Goal: Communication & Community: Answer question/provide support

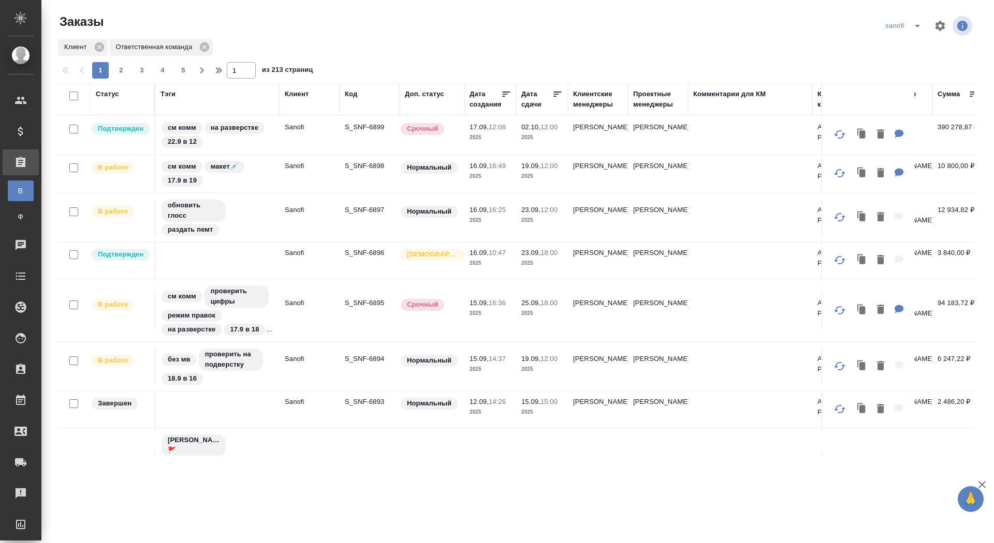
scroll to position [752, 0]
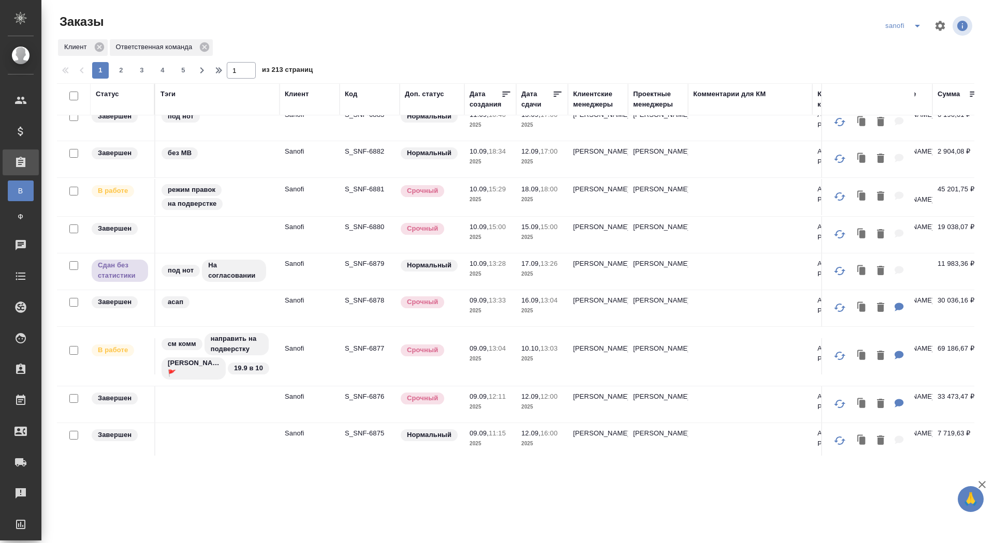
click at [112, 94] on div "Статус" at bounding box center [107, 94] width 23 height 10
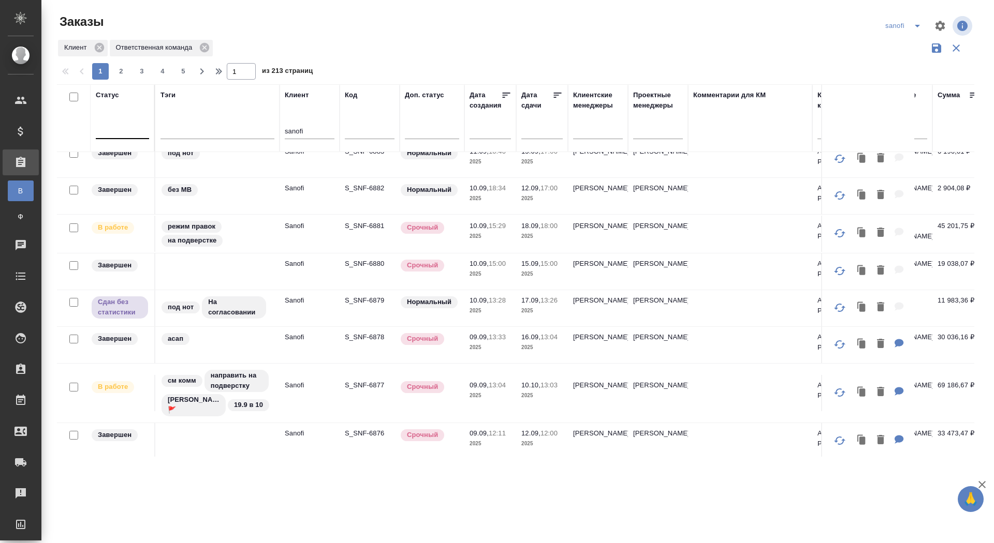
click at [110, 127] on div at bounding box center [122, 128] width 53 height 15
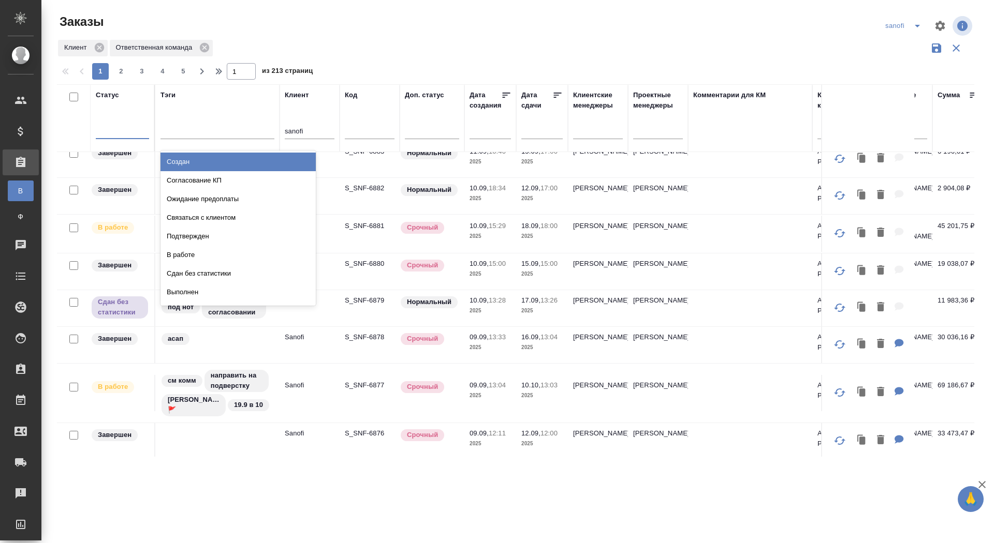
click at [192, 161] on div "Создан" at bounding box center [237, 162] width 155 height 19
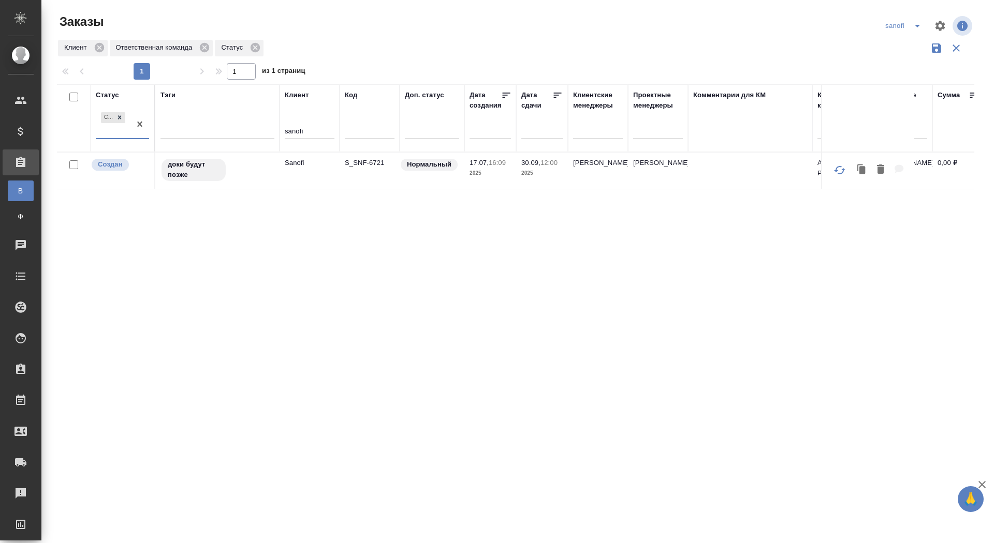
scroll to position [0, 0]
click at [376, 163] on p "S_SNF-6721" at bounding box center [370, 163] width 50 height 10
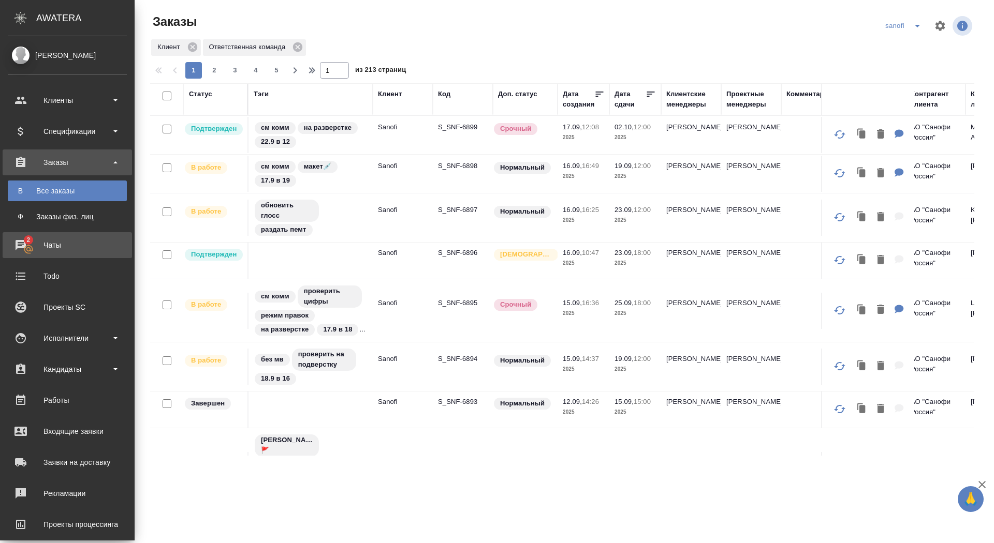
click at [20, 248] on div "Чаты" at bounding box center [67, 246] width 119 height 16
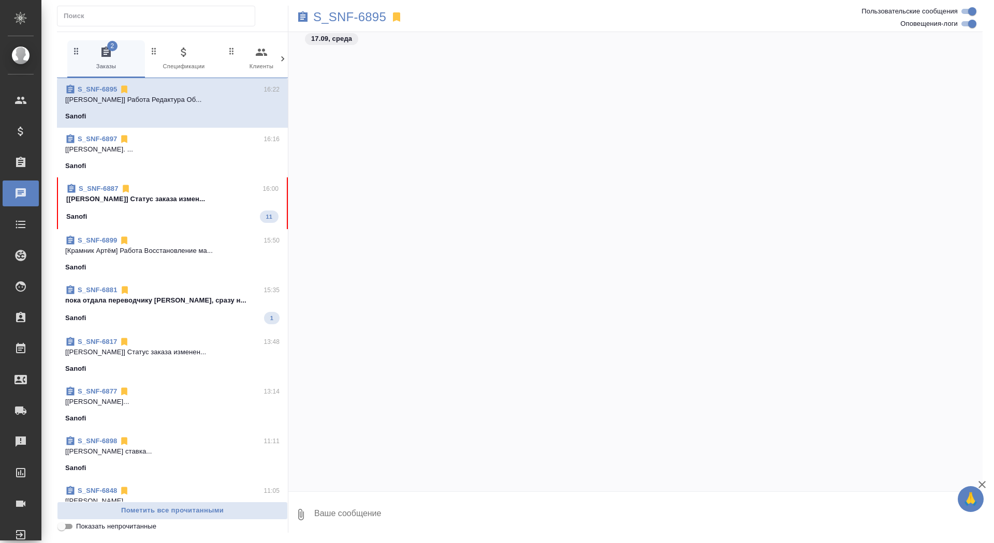
scroll to position [33866, 0]
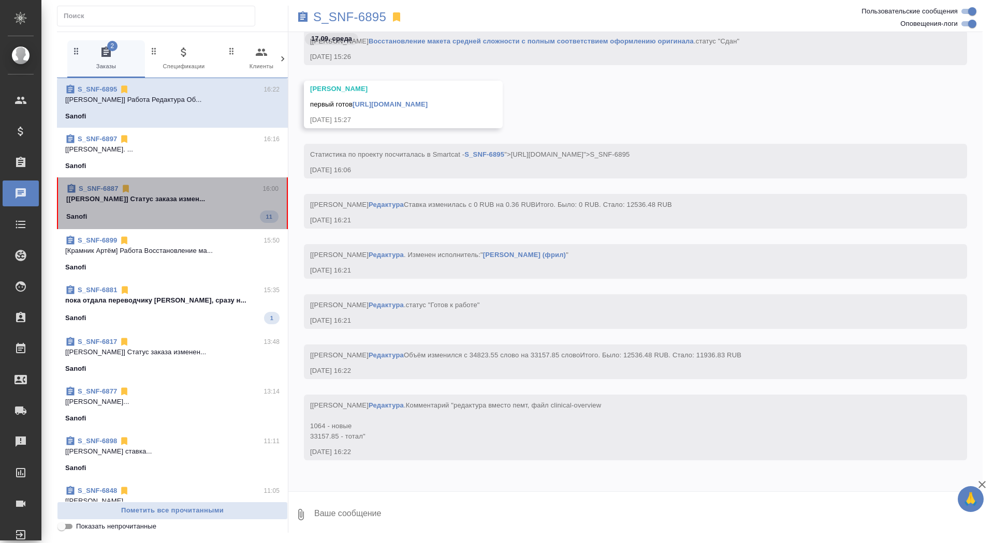
click at [119, 201] on p "[Горшкова Валентина] Статус заказа измен..." at bounding box center [172, 199] width 212 height 10
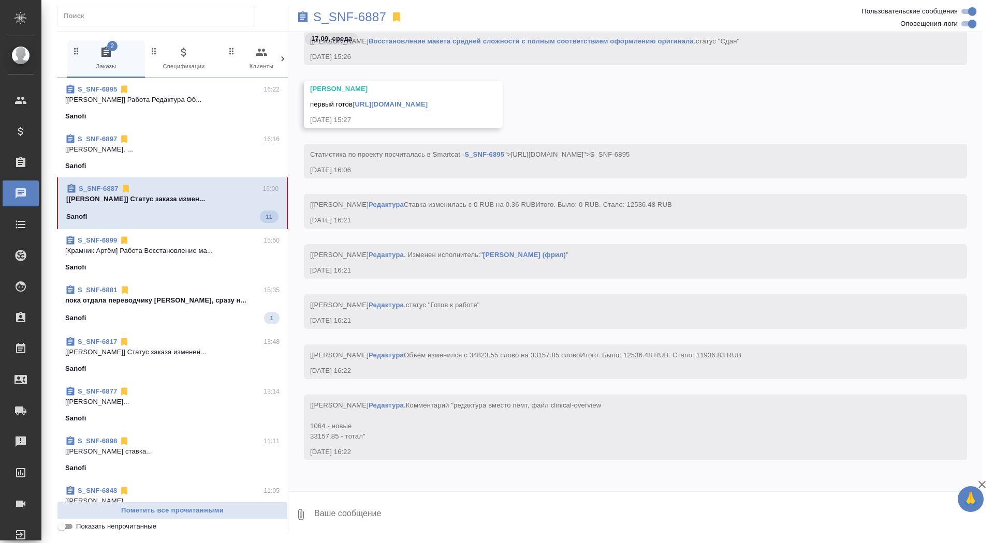
scroll to position [33924, 0]
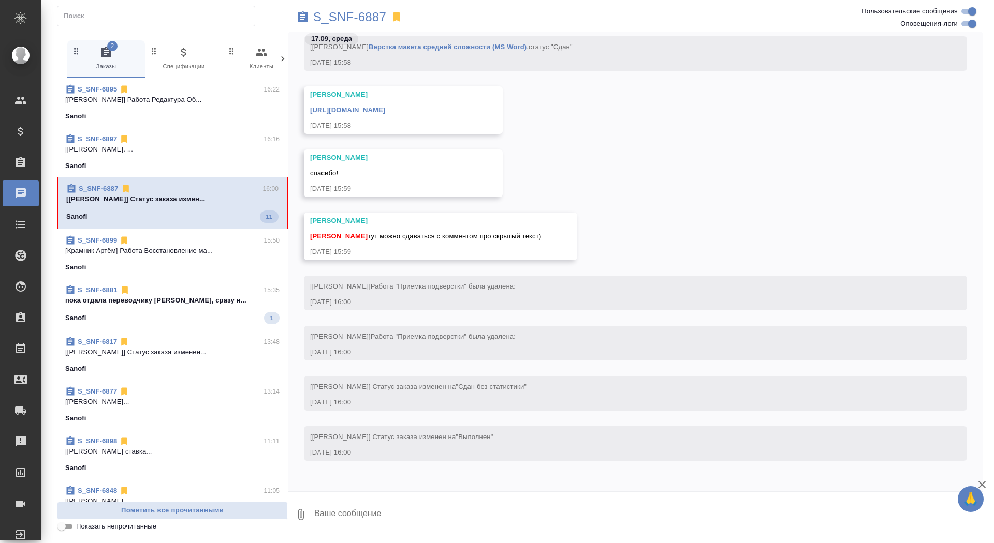
click at [374, 515] on textarea at bounding box center [647, 514] width 669 height 35
type textarea "забрала, спасибки"
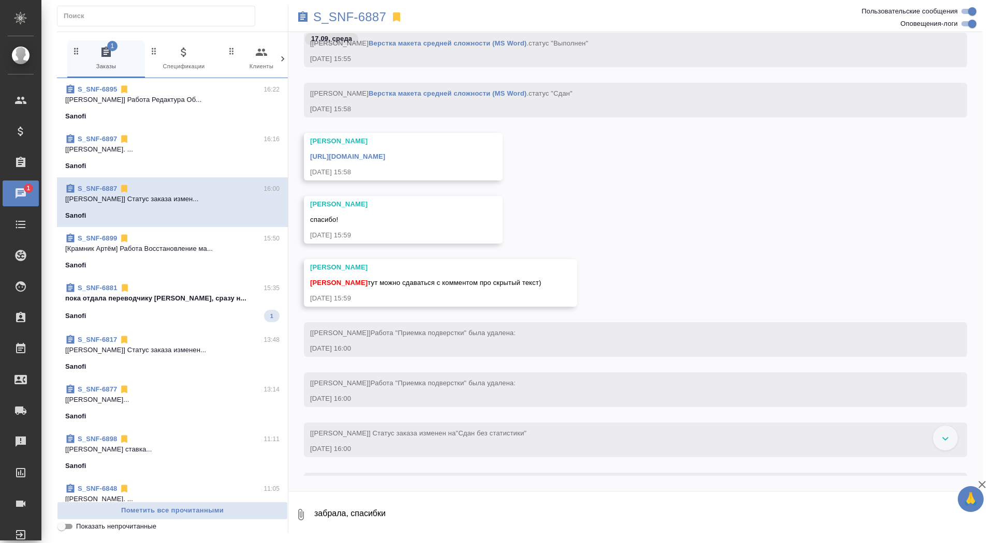
scroll to position [33742, 0]
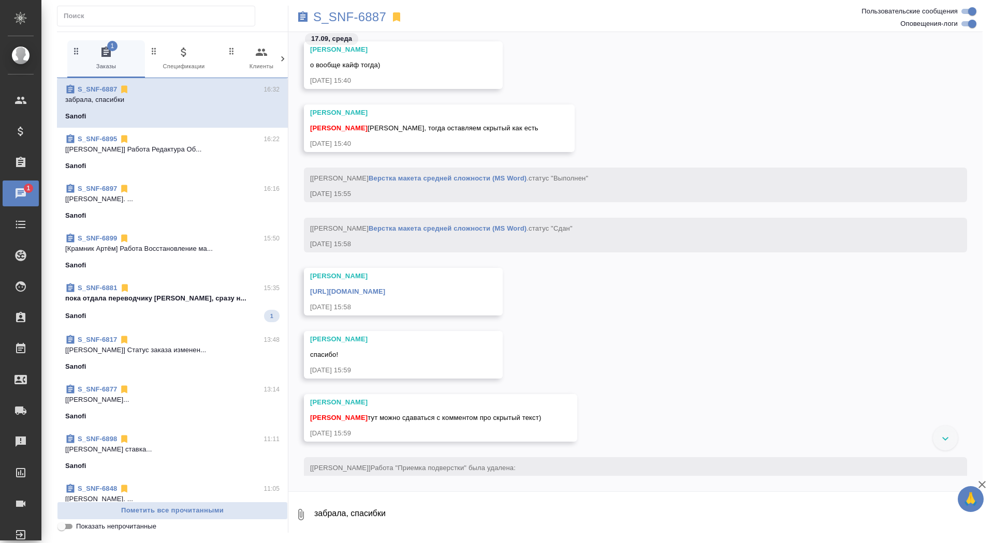
click at [385, 290] on link "https://drive.awatera.com/apps/files/files/10347103?dir=/Shares/Sanofi/Orders/S…" at bounding box center [347, 292] width 75 height 8
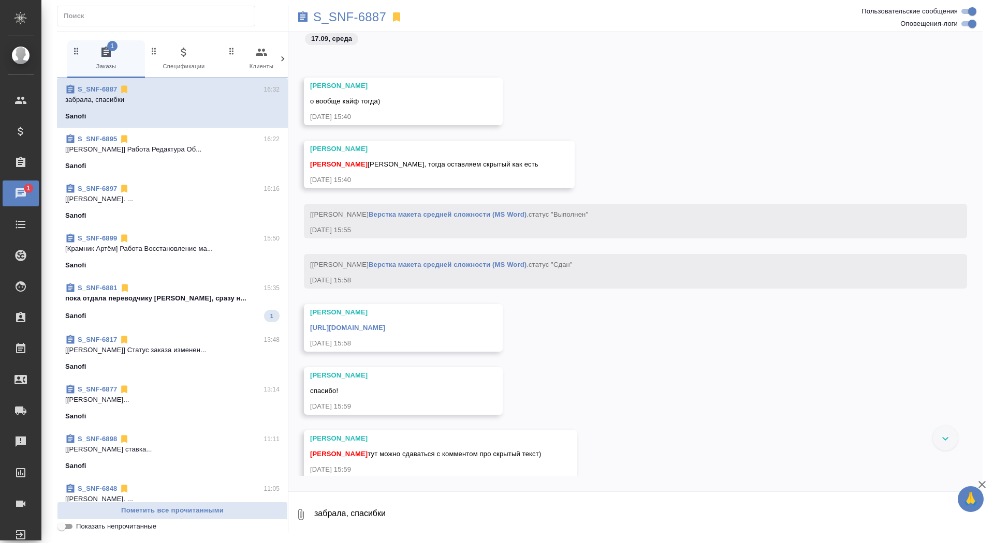
scroll to position [33602, 0]
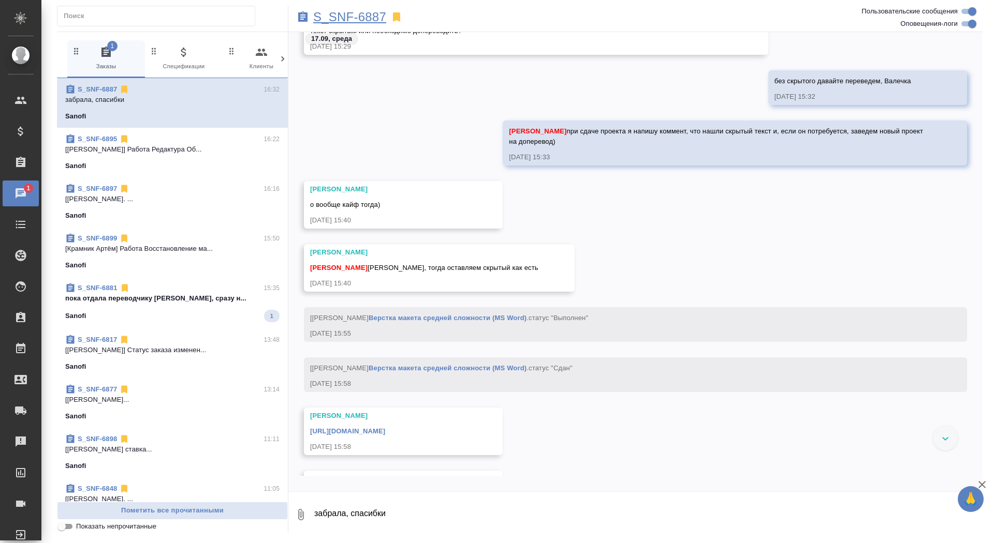
click at [335, 20] on p "S_SNF-6887" at bounding box center [349, 17] width 73 height 10
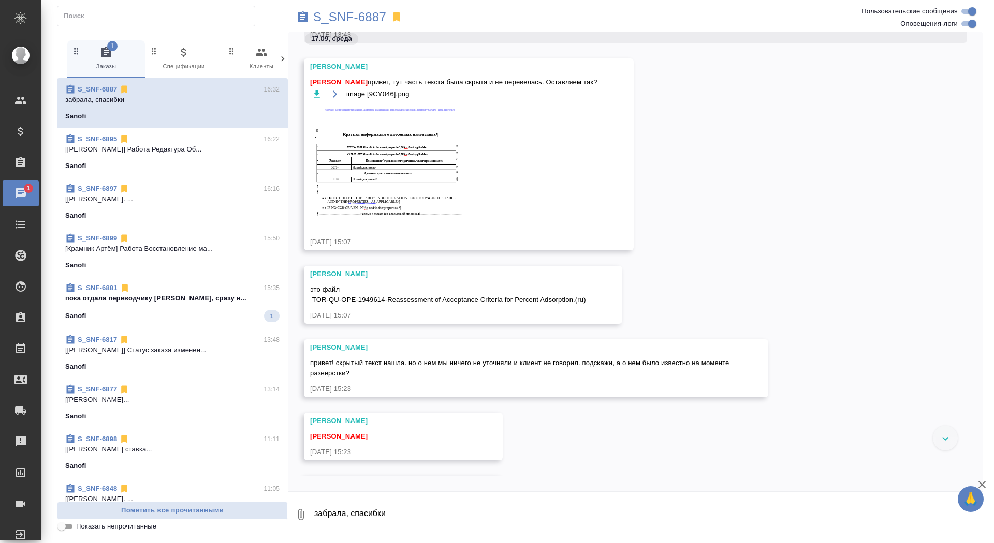
scroll to position [32140, 0]
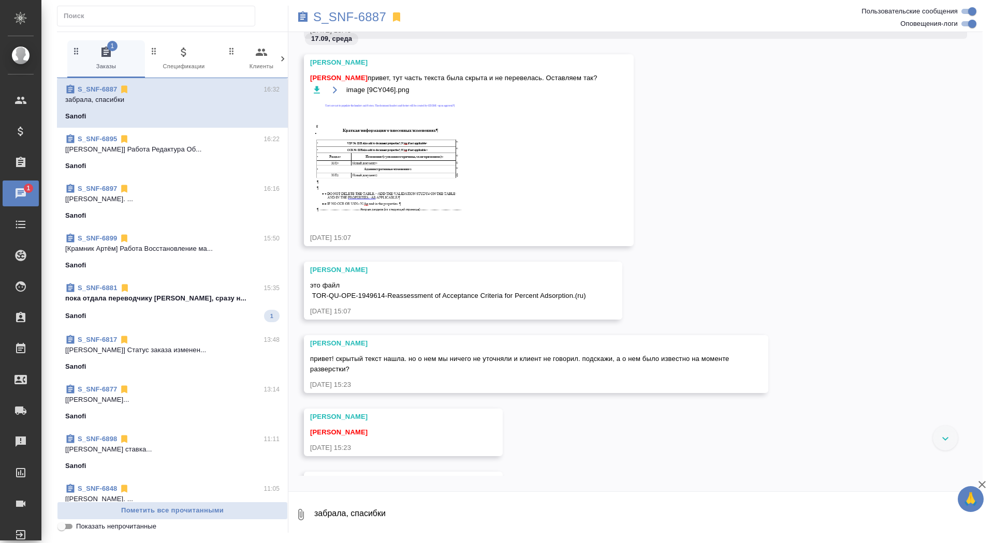
click at [420, 171] on img at bounding box center [387, 157] width 155 height 113
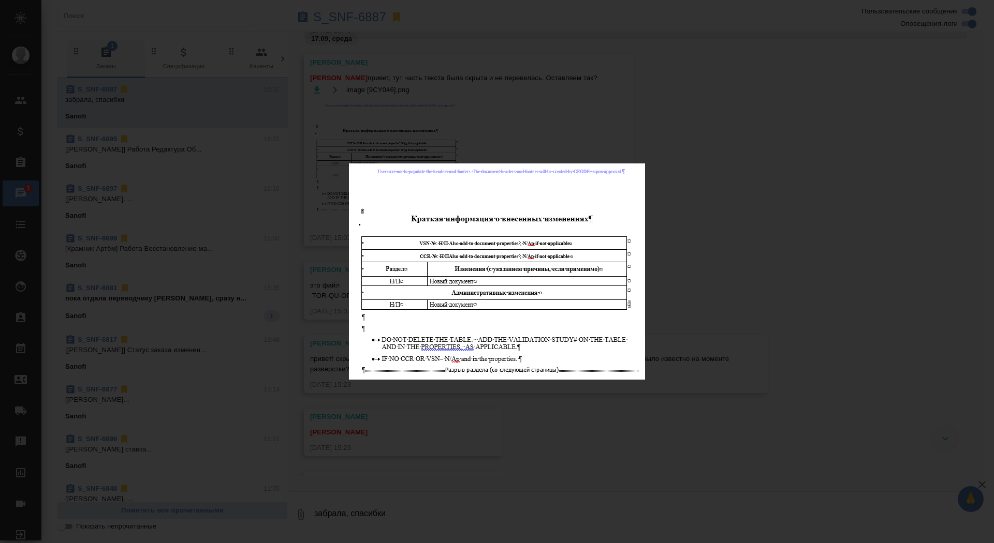
click at [429, 124] on div "image [9CY046].png 1 of 1" at bounding box center [497, 271] width 994 height 543
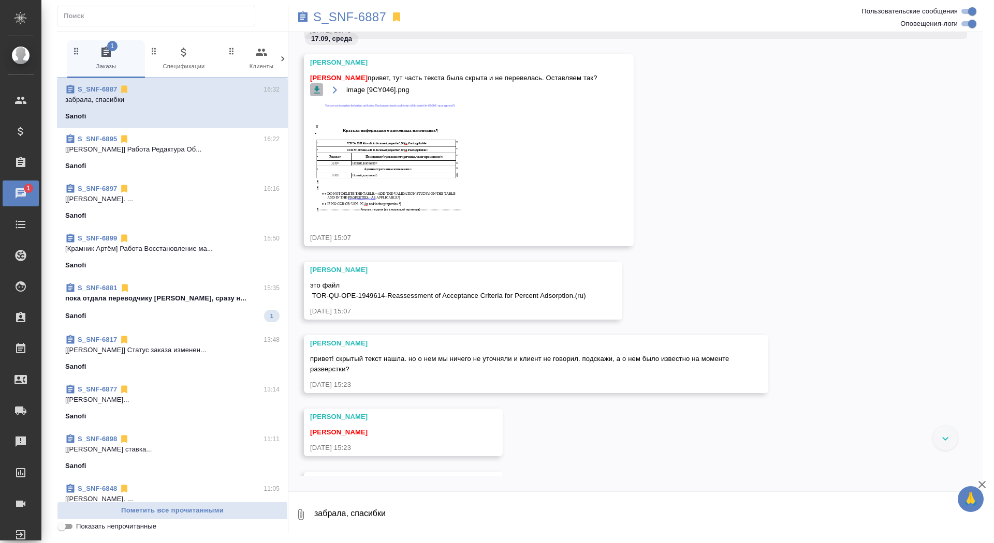
click at [316, 89] on icon "button" at bounding box center [317, 89] width 6 height 7
drag, startPoint x: 314, startPoint y: 296, endPoint x: 599, endPoint y: 293, distance: 285.7
click at [600, 294] on div "Арсеньева Вера это файл TOR-QU-OPE-1949614-Reassessment of Acceptance Criteria …" at bounding box center [463, 291] width 318 height 58
copy span "TOR-QU-OPE-1949614-Reassessment of Acceptance Criteria for Percent Adsorption.(…"
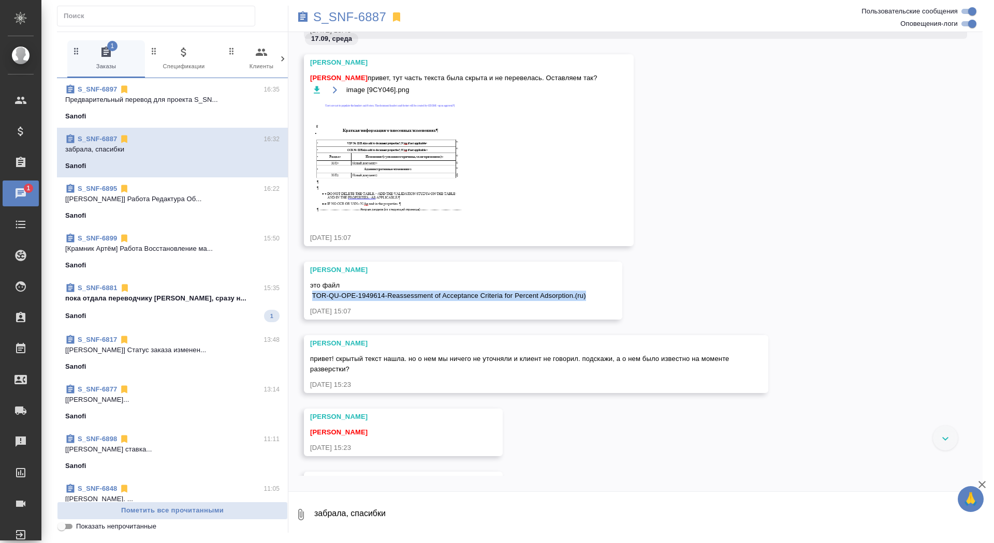
click at [169, 305] on span "S_SNF-6881 15:35 пока отдала переводчику глянуть, сразу н... Sanofi 1" at bounding box center [172, 302] width 214 height 39
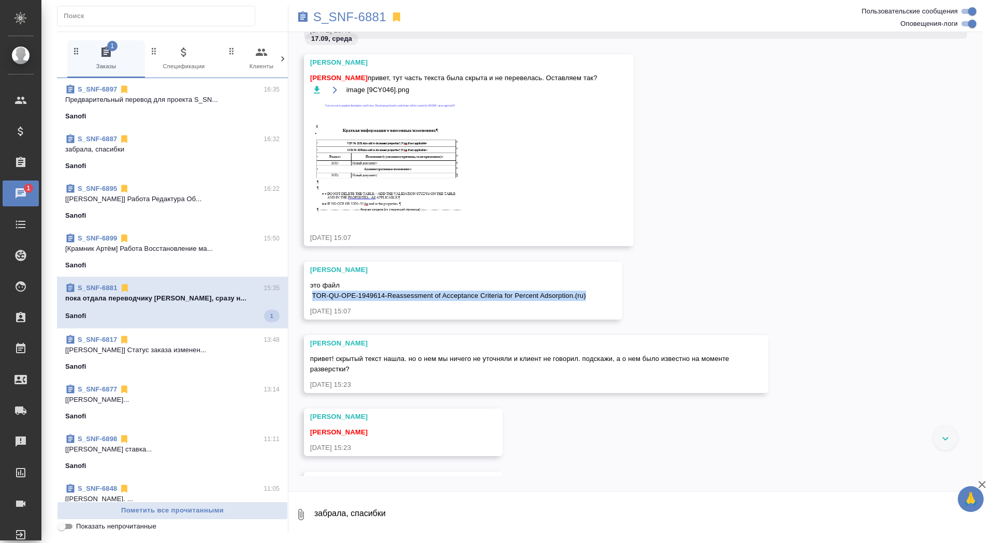
scroll to position [33176, 0]
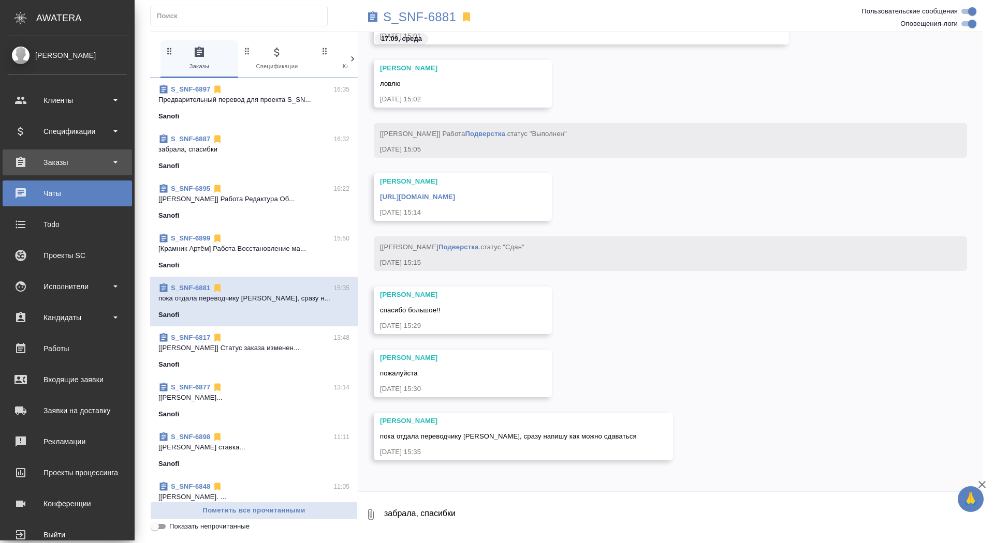
click at [41, 167] on div "Заказы" at bounding box center [67, 163] width 119 height 16
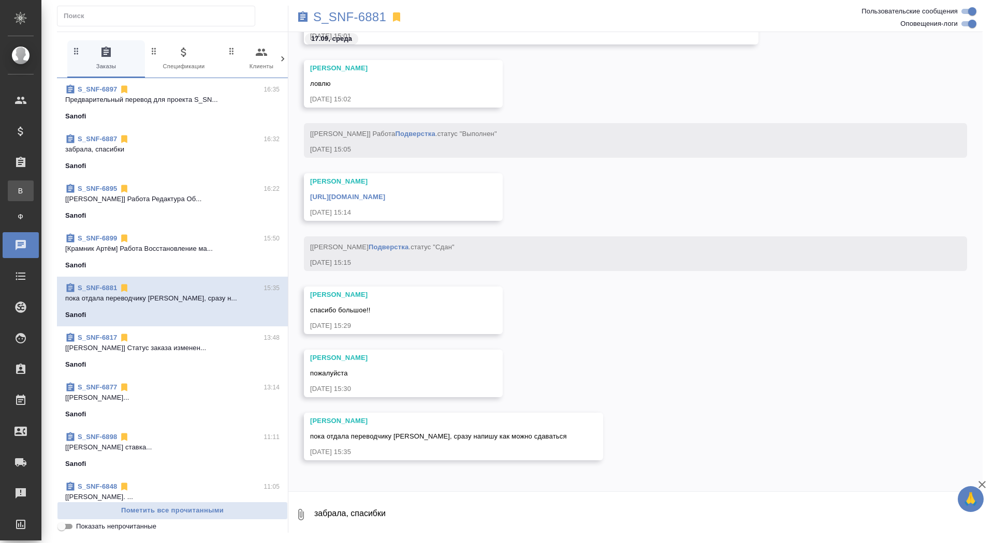
click at [16, 195] on div "Все заказы" at bounding box center [8, 191] width 16 height 10
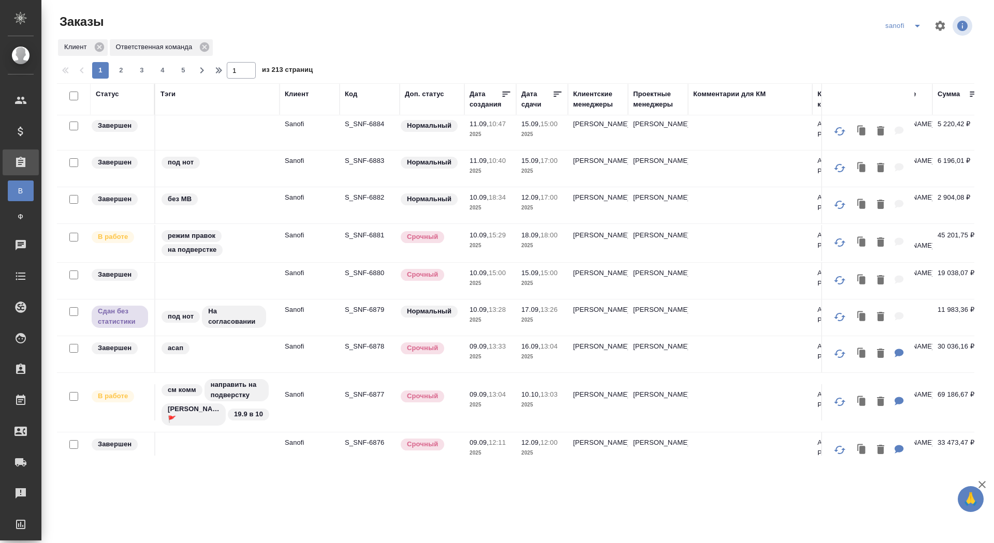
scroll to position [748, 0]
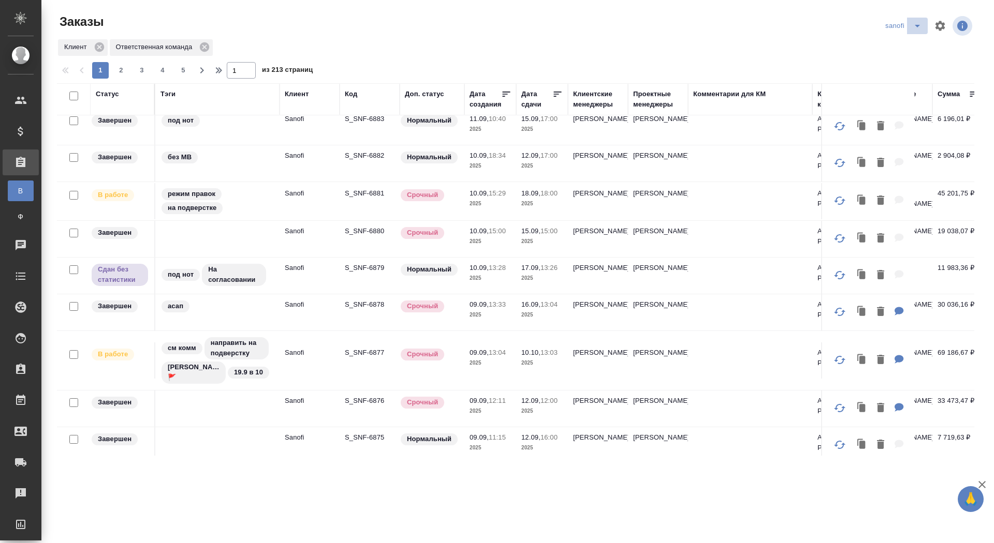
click at [923, 20] on icon "split button" at bounding box center [917, 26] width 12 height 12
click at [894, 148] on li "ГСК🥰" at bounding box center [904, 146] width 54 height 17
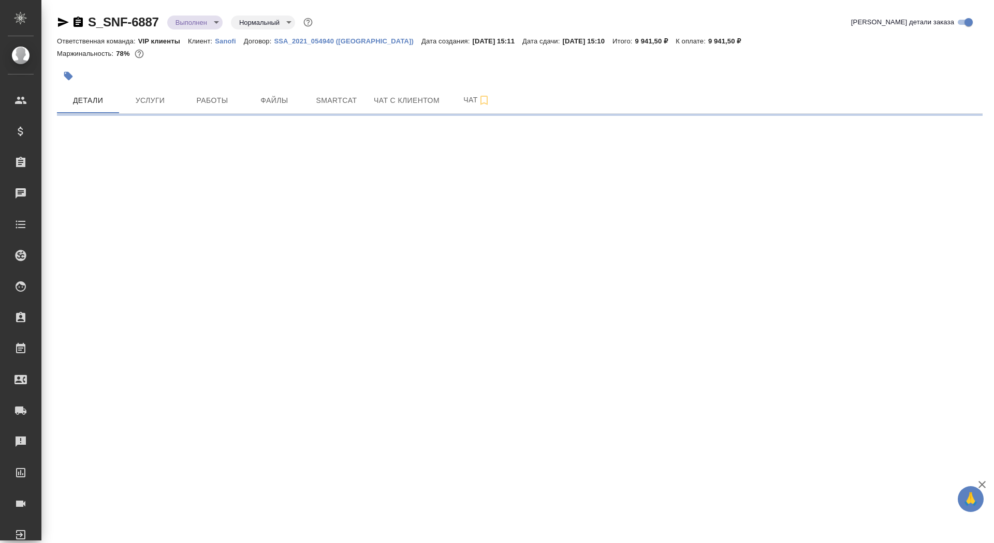
select select "RU"
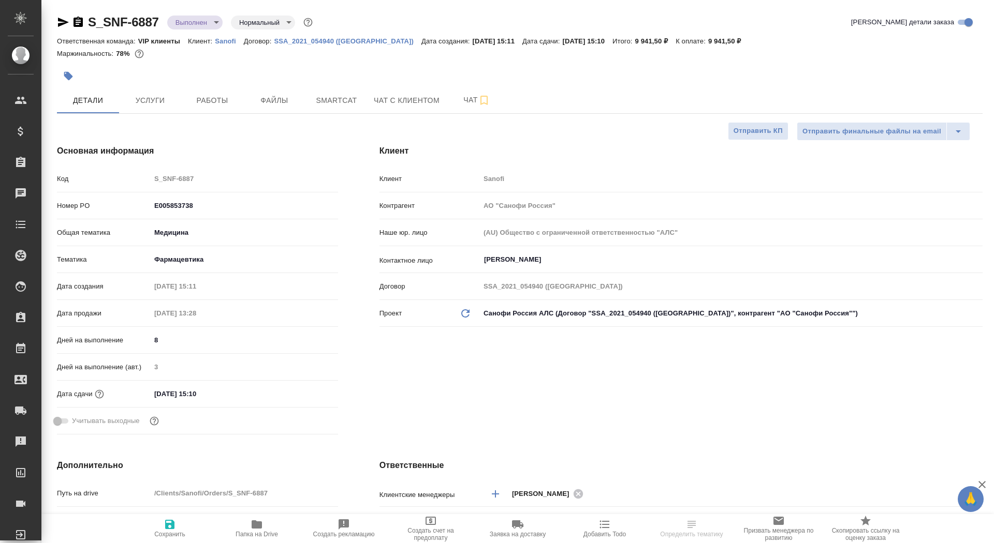
type textarea "x"
click at [77, 21] on icon "button" at bounding box center [77, 22] width 9 height 10
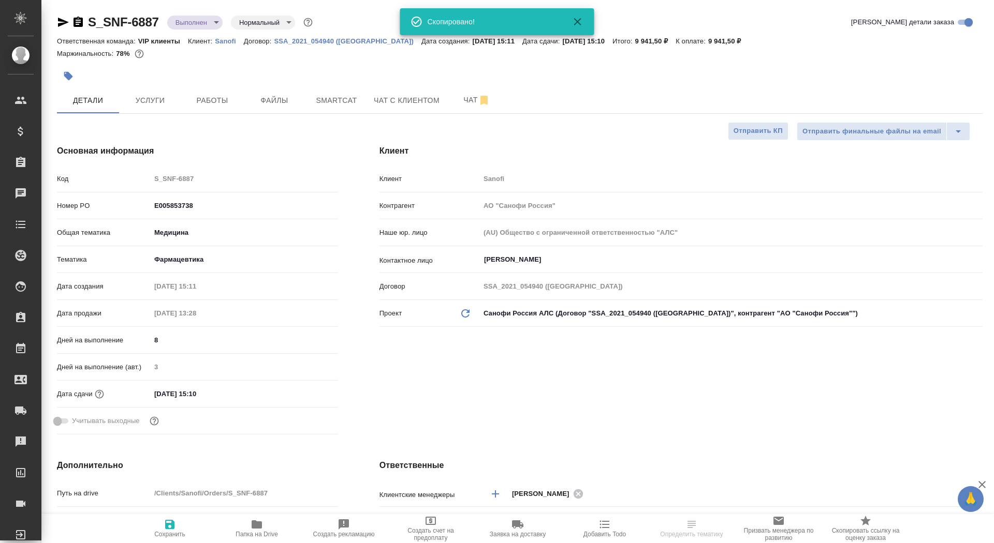
type input "[PERSON_NAME]"
type textarea "x"
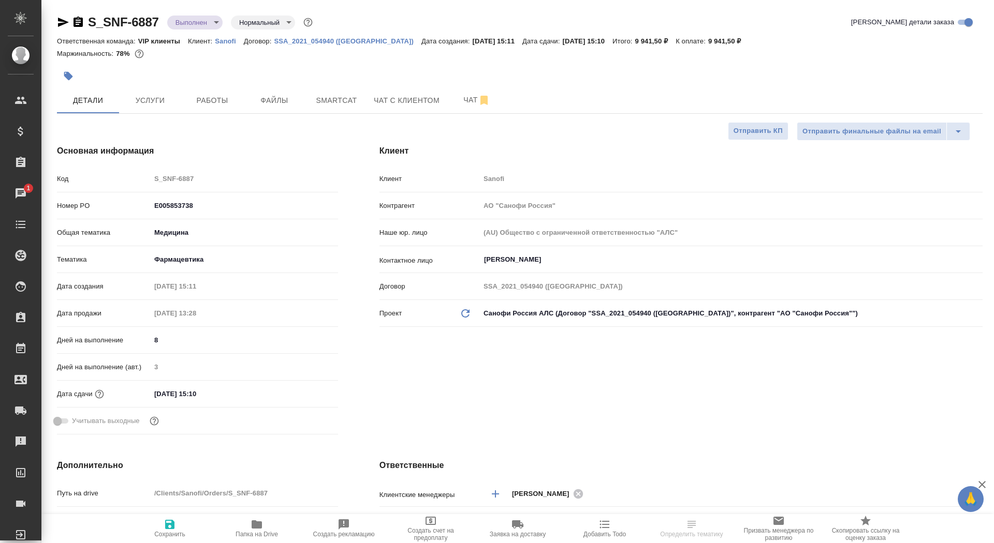
type textarea "x"
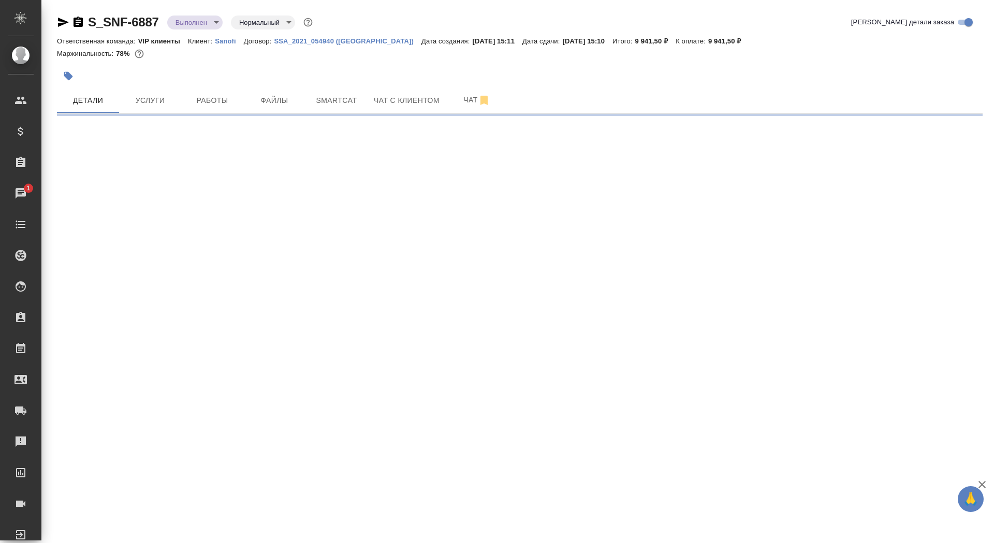
select select "RU"
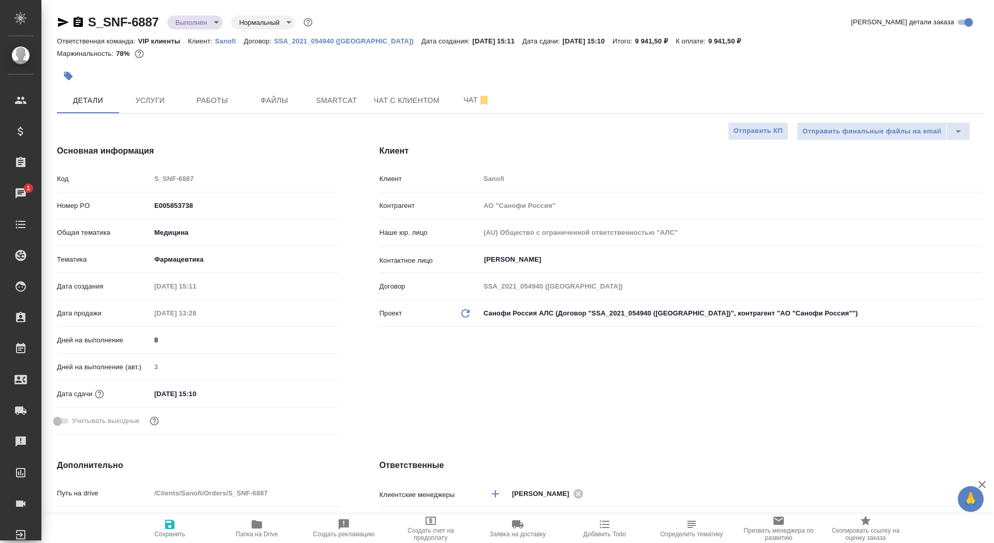
type textarea "x"
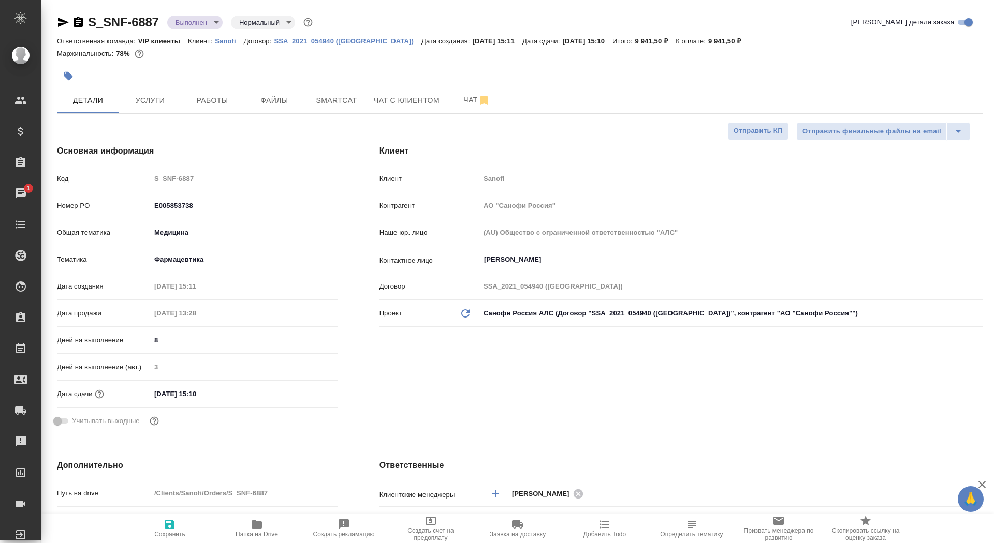
type textarea "x"
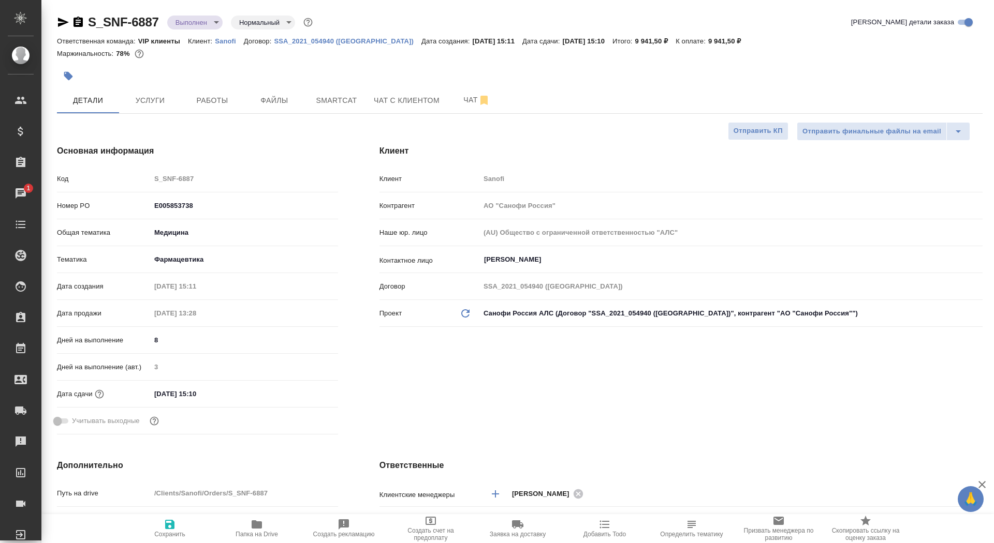
type textarea "x"
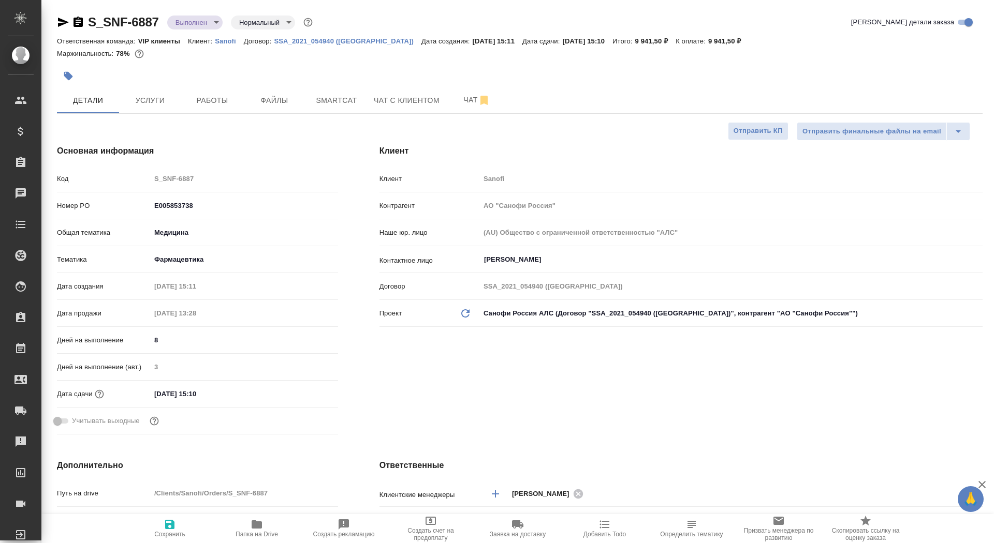
type textarea "x"
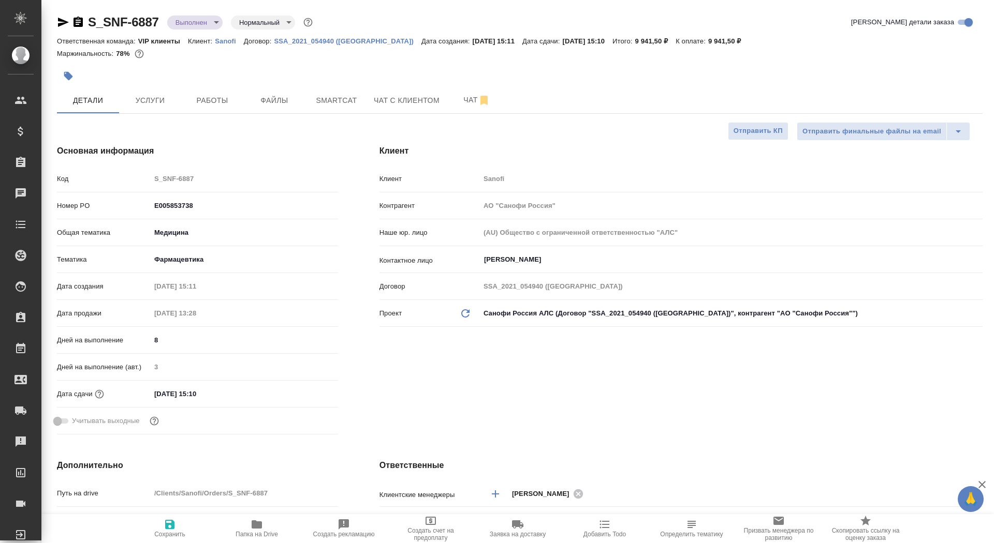
type textarea "x"
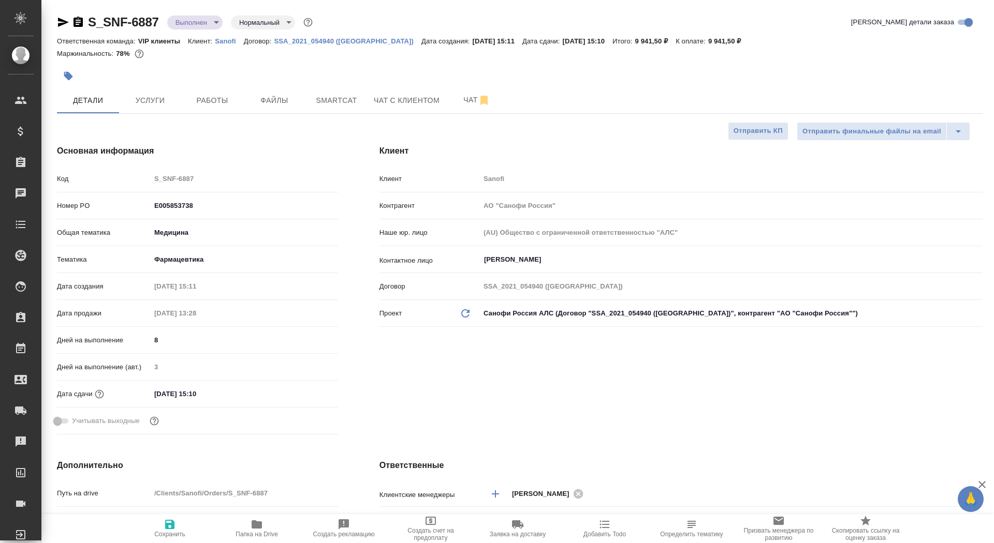
type textarea "x"
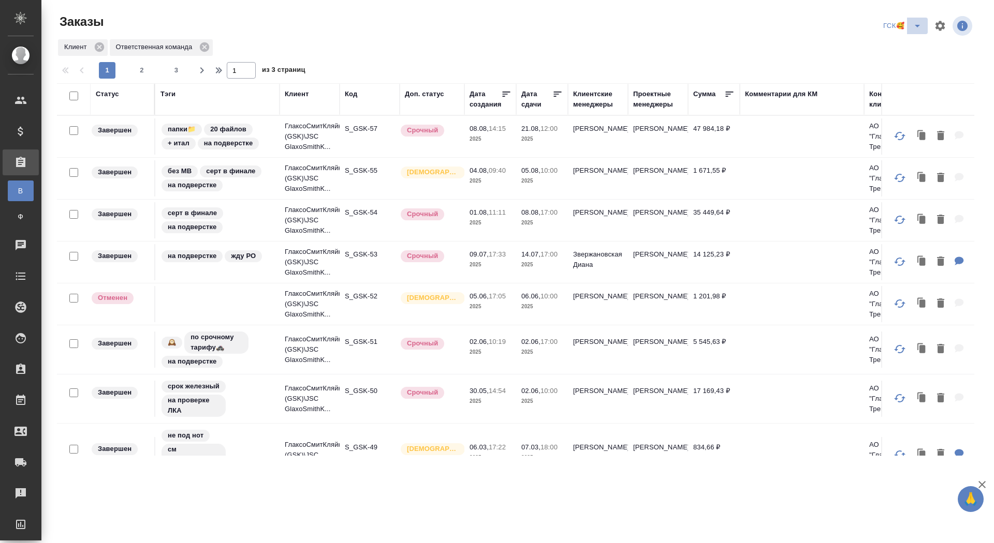
click at [918, 28] on icon "split button" at bounding box center [917, 26] width 12 height 12
click at [903, 174] on li "Рекитт" at bounding box center [903, 179] width 54 height 17
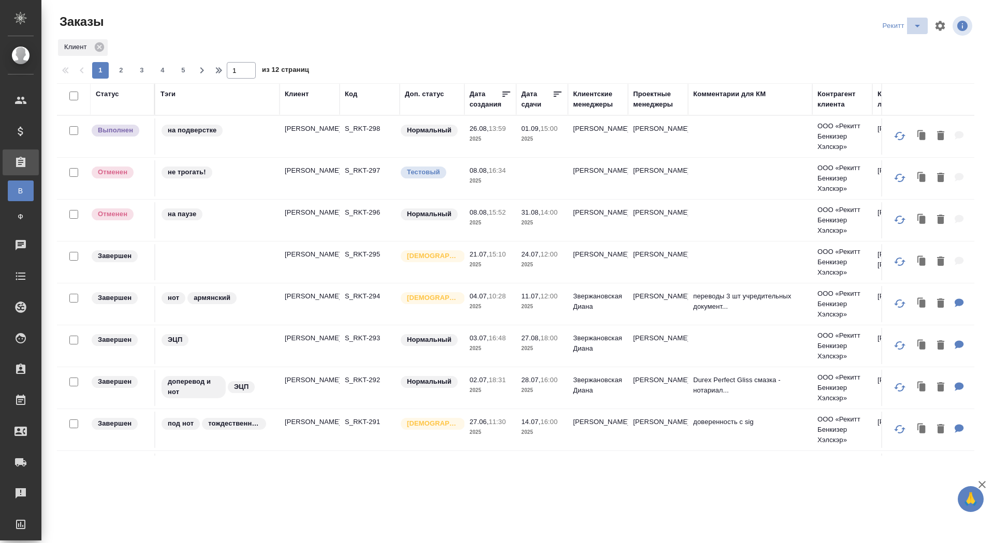
click at [920, 18] on button "split button" at bounding box center [917, 26] width 21 height 17
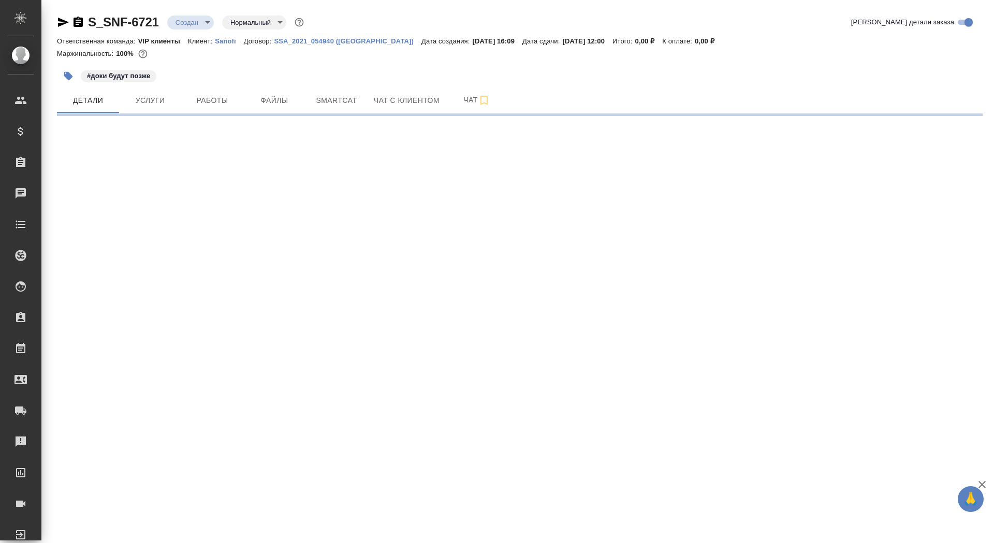
click at [76, 25] on icon "button" at bounding box center [77, 22] width 9 height 10
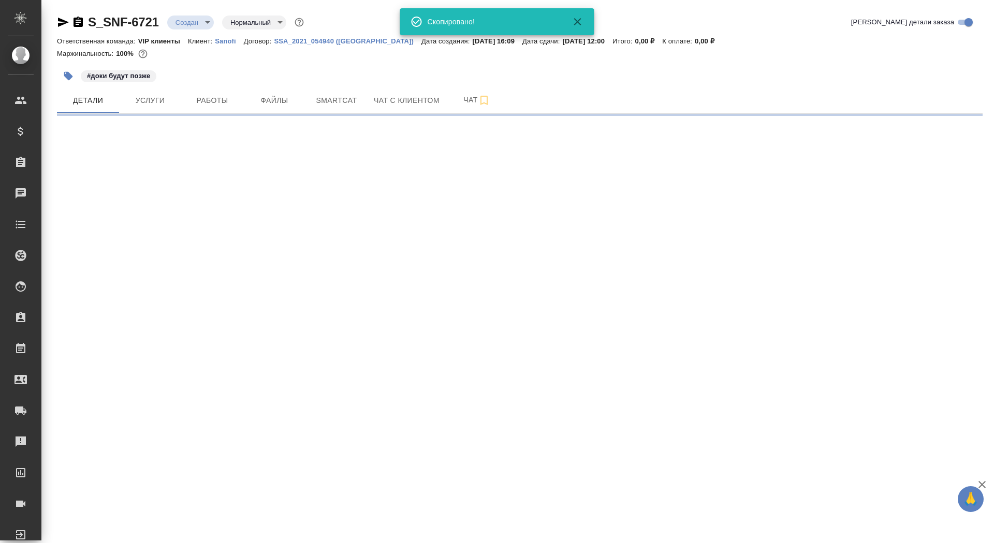
select select "RU"
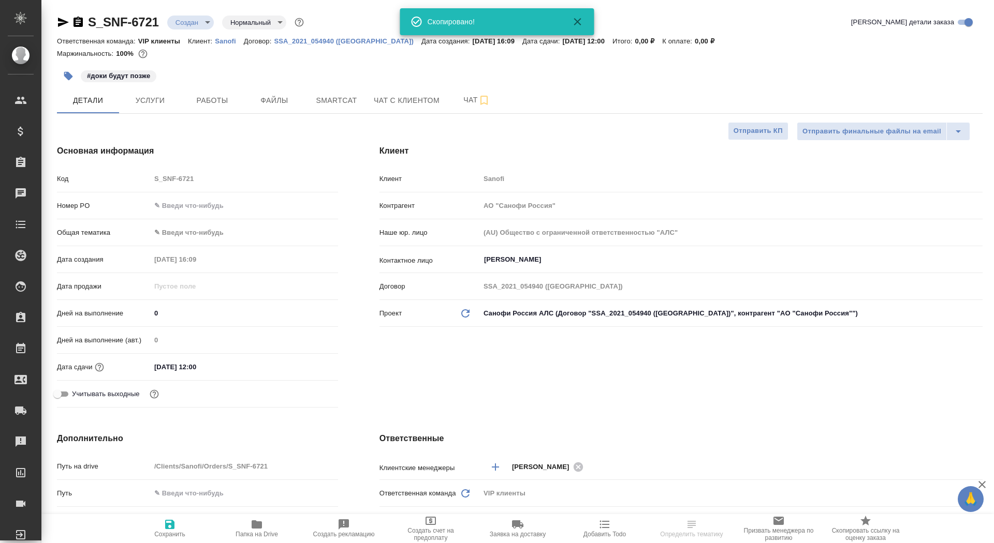
type textarea "x"
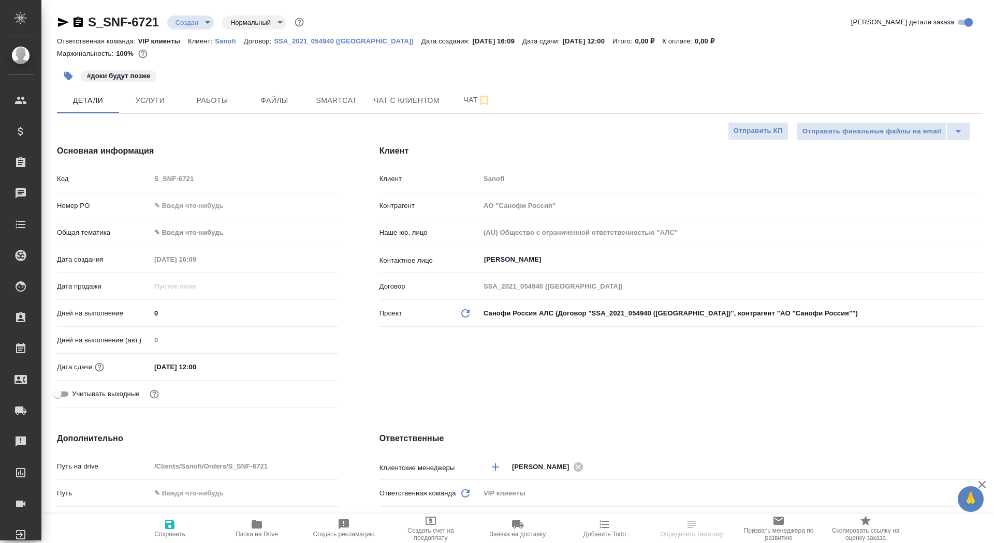
type textarea "x"
select select "RU"
type textarea "x"
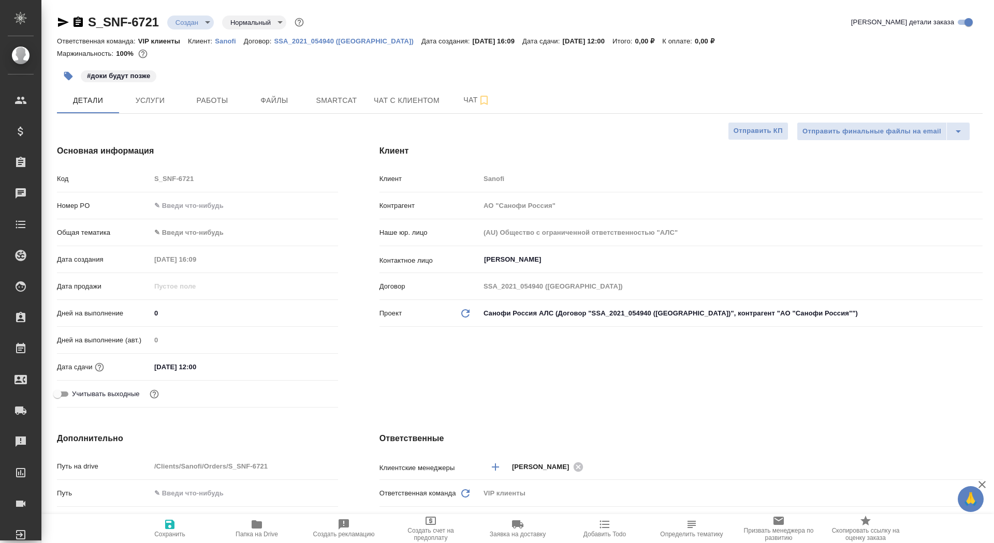
type textarea "x"
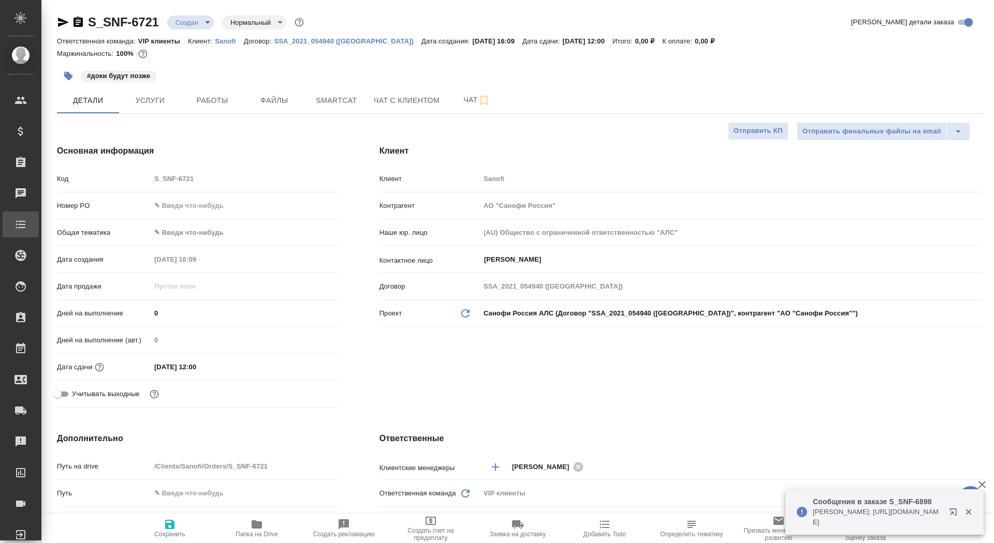
type textarea "x"
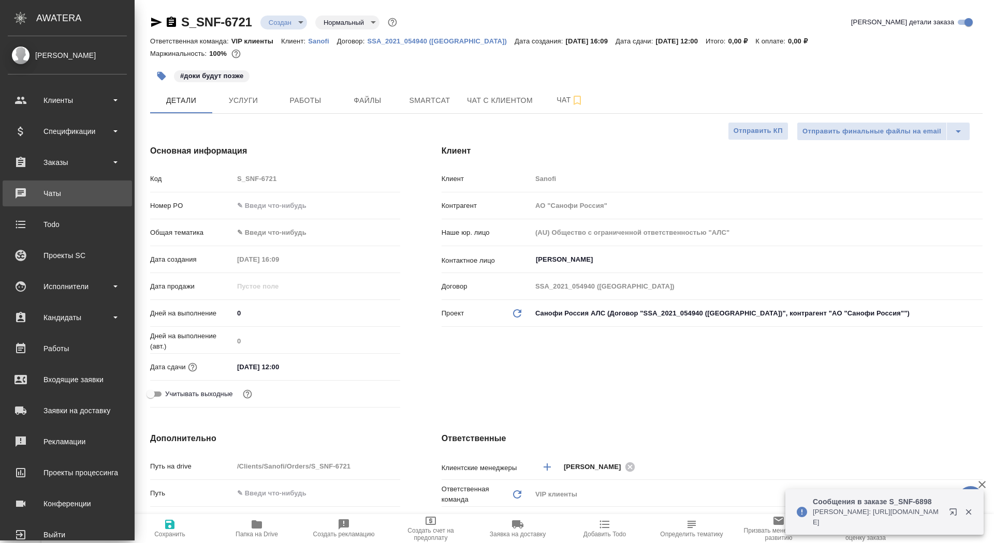
type textarea "x"
click at [48, 191] on div "Чаты" at bounding box center [67, 194] width 119 height 16
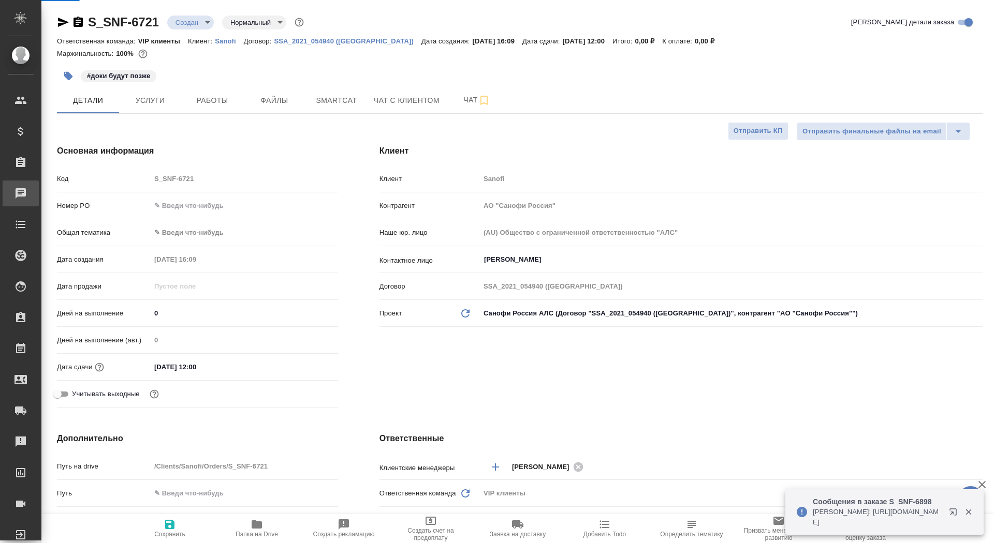
type textarea "x"
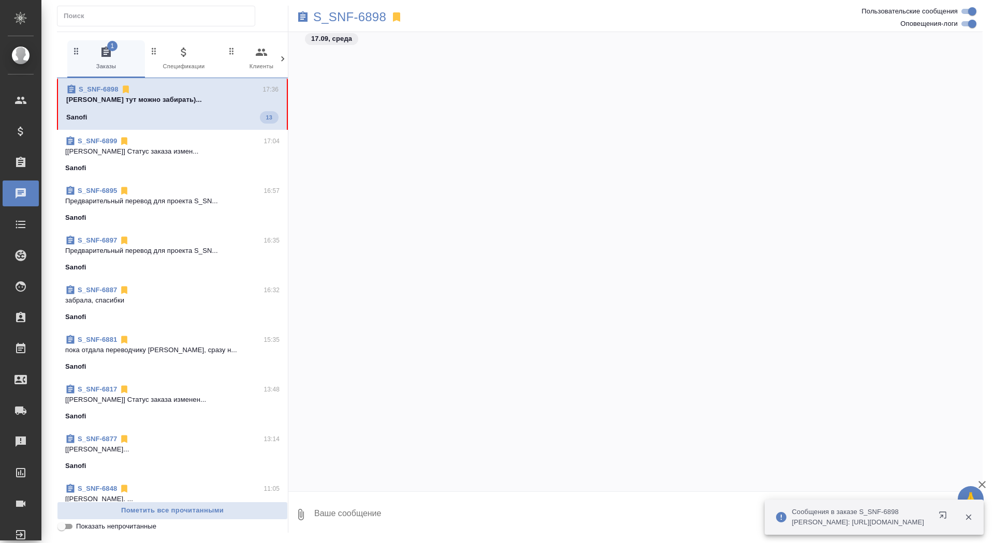
scroll to position [13077, 0]
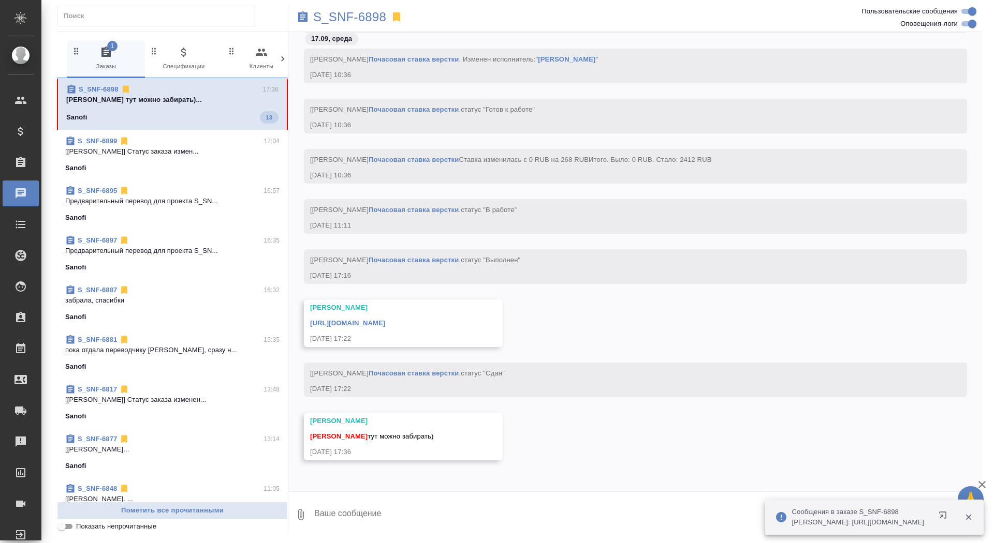
click at [396, 523] on textarea at bounding box center [647, 514] width 669 height 35
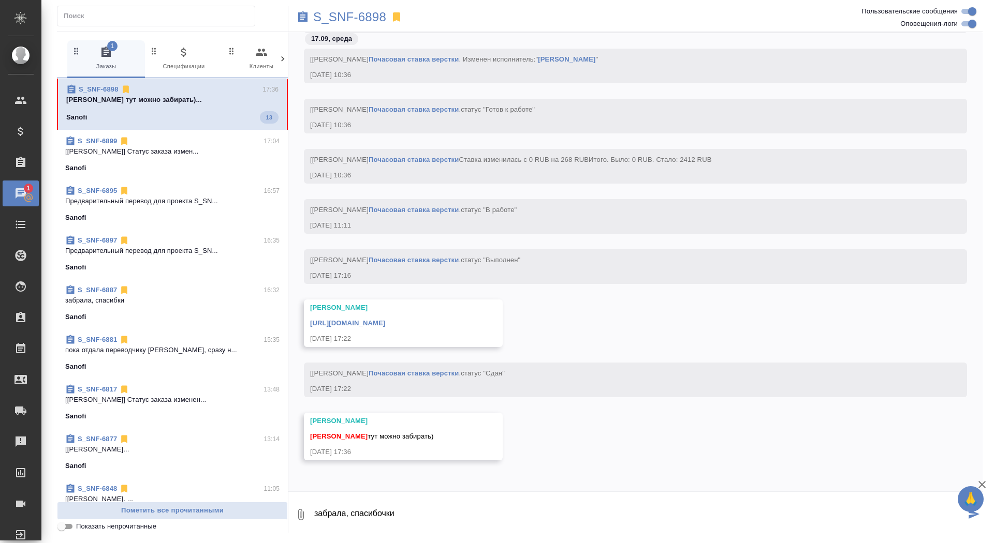
type textarea "забрала, спасибочки"
click at [466, 319] on div "[URL][DOMAIN_NAME]" at bounding box center [388, 322] width 156 height 13
click at [385, 323] on link "[URL][DOMAIN_NAME]" at bounding box center [347, 323] width 75 height 8
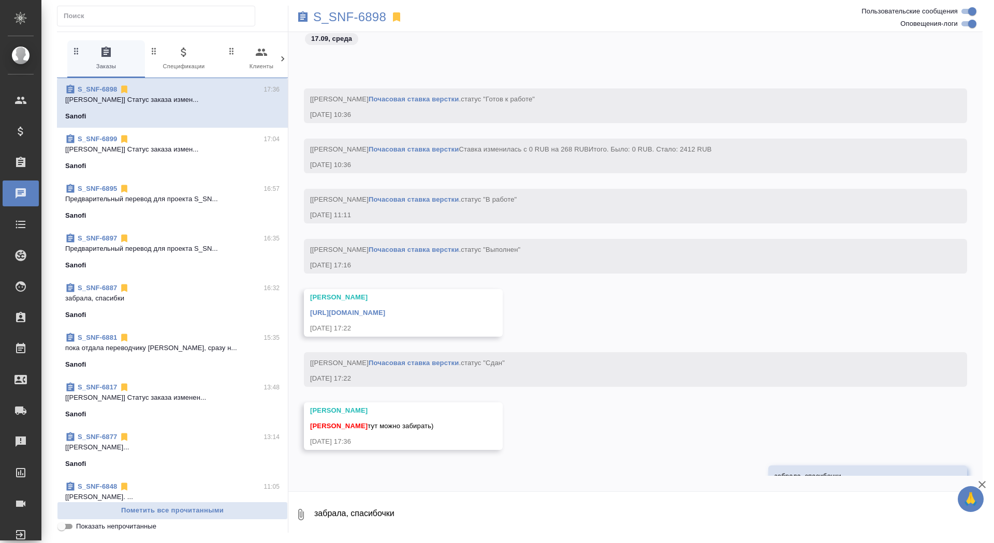
scroll to position [13178, 0]
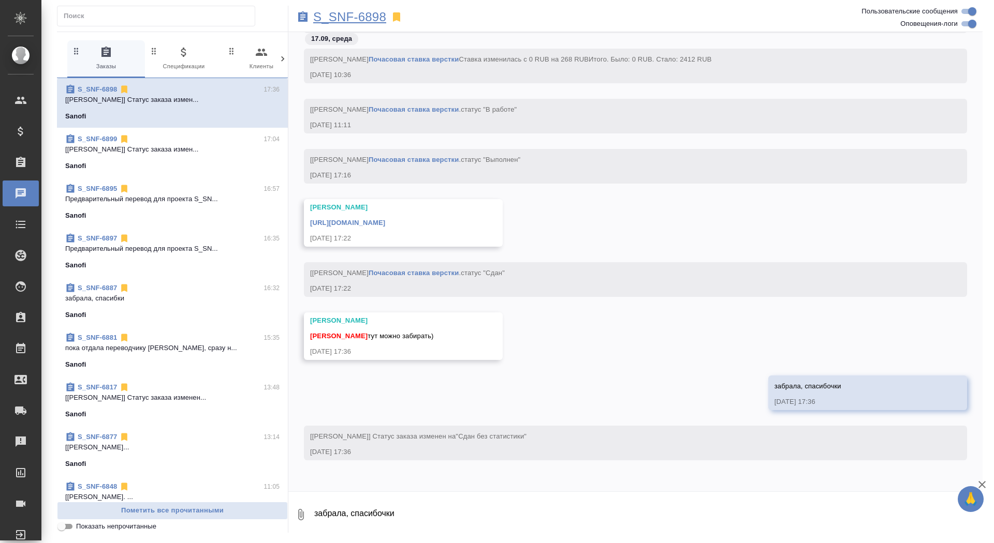
click at [358, 16] on p "S_SNF-6898" at bounding box center [349, 17] width 73 height 10
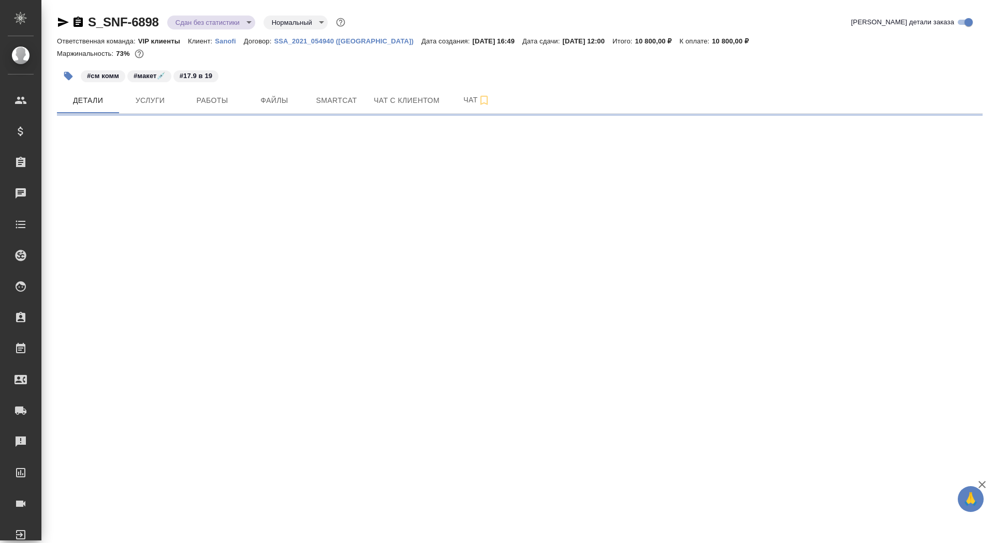
click at [77, 24] on icon "button" at bounding box center [78, 22] width 12 height 12
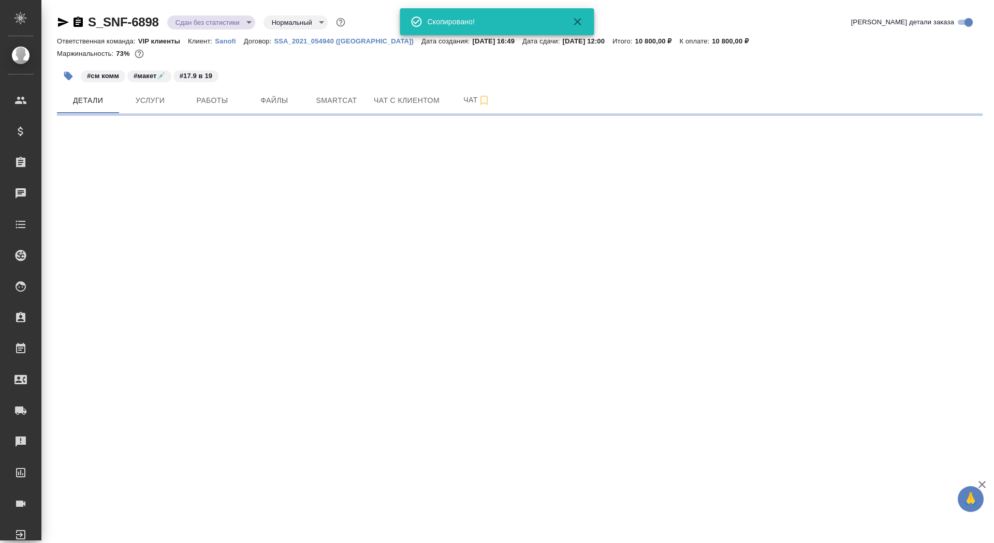
select select "RU"
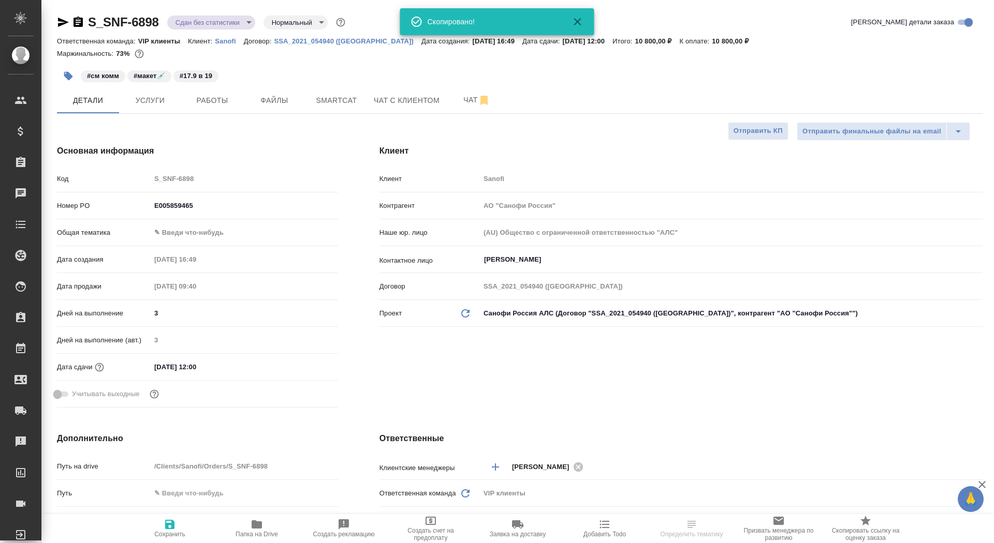
type textarea "x"
type input "[PERSON_NAME]"
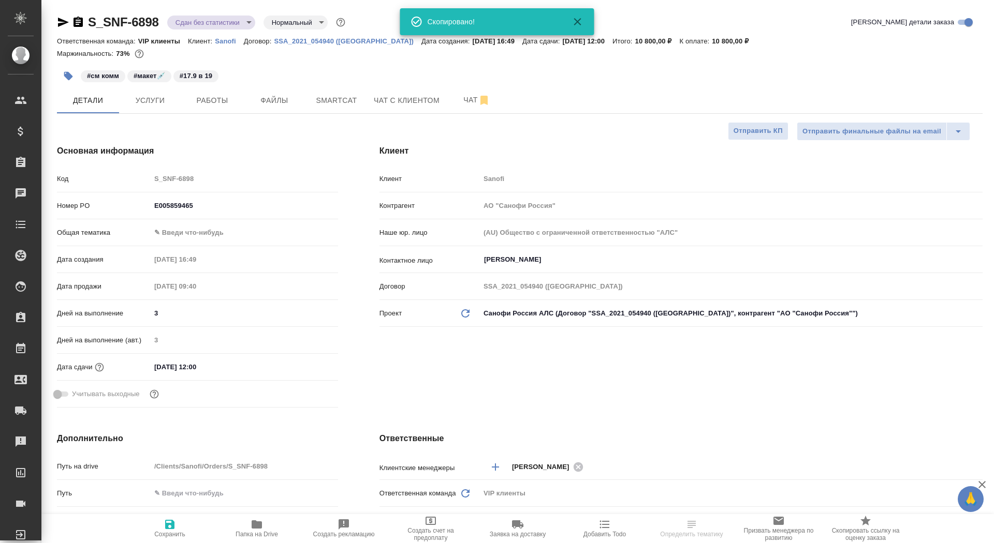
type textarea "x"
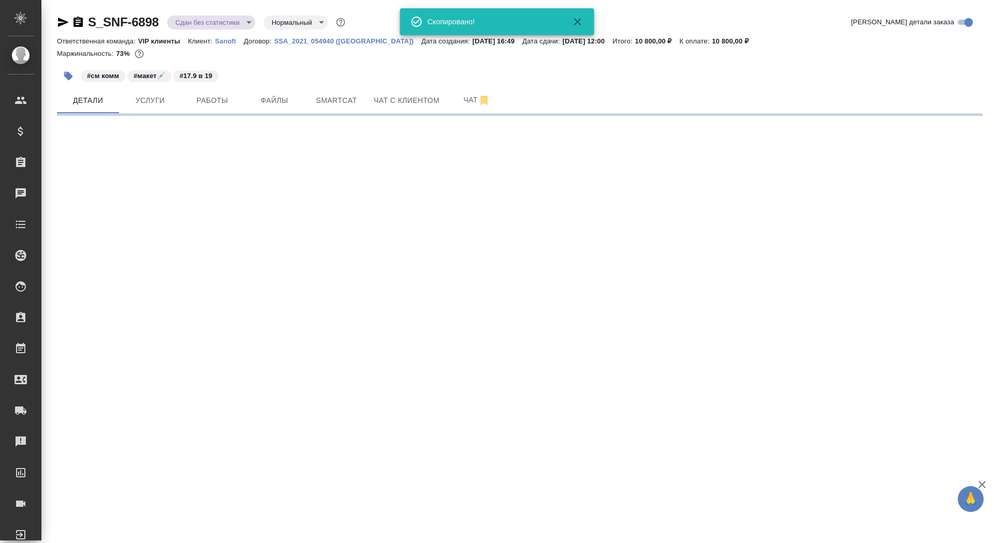
select select "RU"
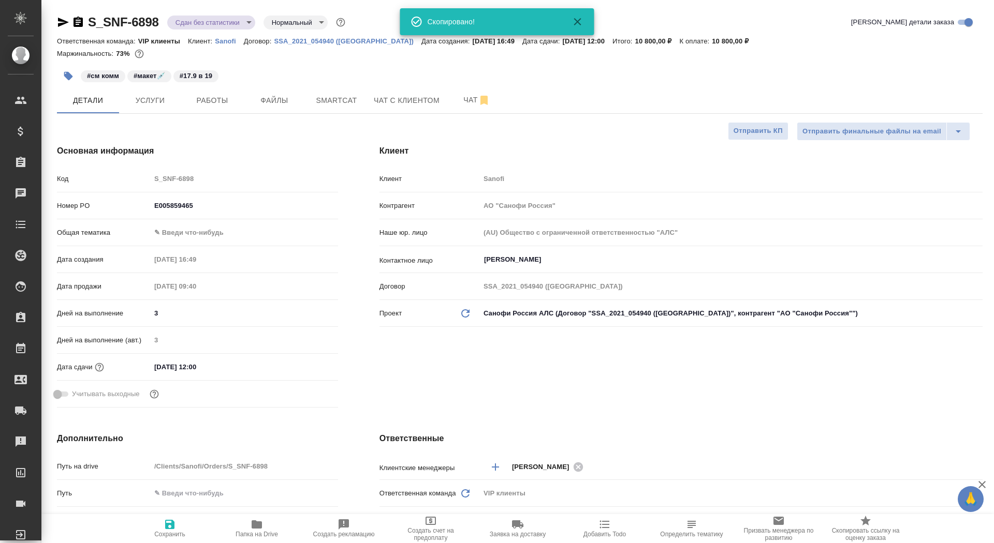
type textarea "x"
